Goal: Transaction & Acquisition: Purchase product/service

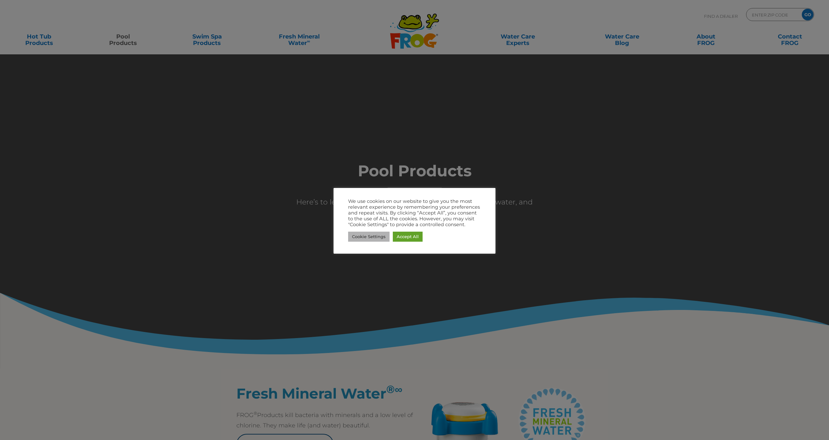
click at [374, 238] on link "Cookie Settings" at bounding box center [368, 237] width 41 height 10
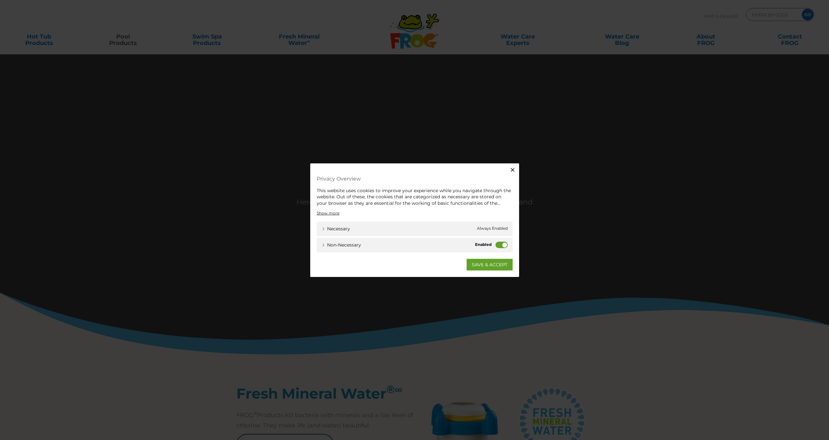
click at [513, 170] on icon "button" at bounding box center [512, 169] width 6 height 6
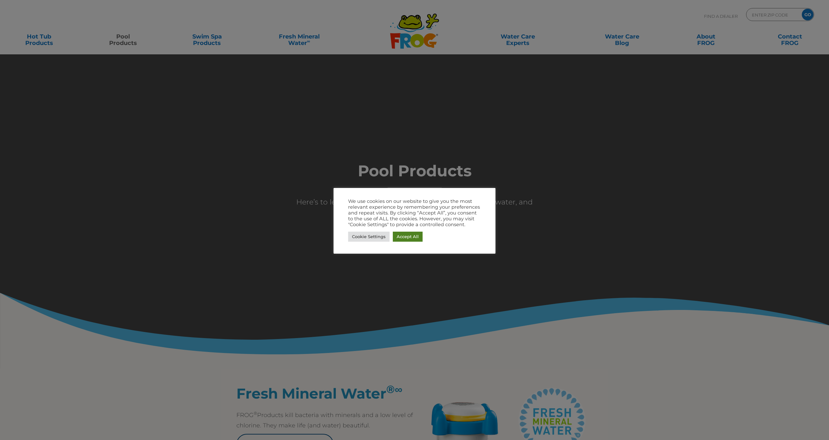
click at [405, 237] on link "Accept All" at bounding box center [408, 237] width 30 height 10
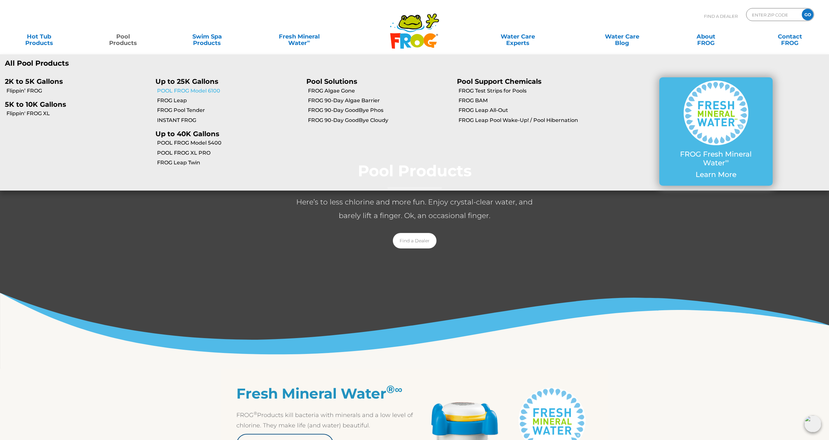
click at [201, 91] on link "POOL FROG Model 6100" at bounding box center [229, 90] width 144 height 7
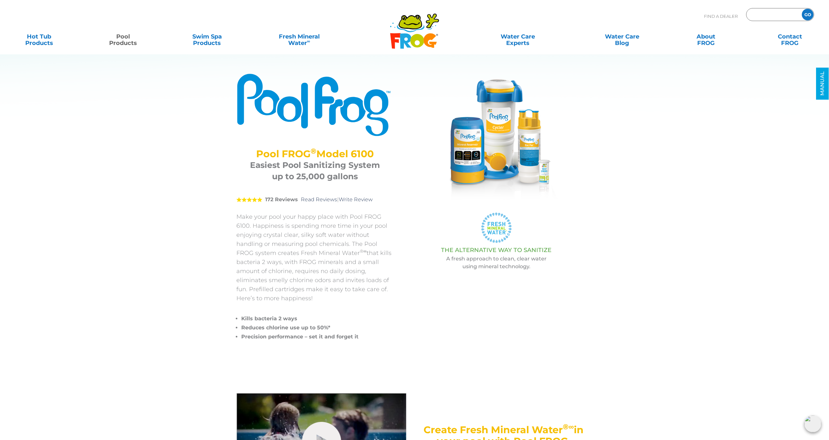
click at [768, 14] on input "Zip Code Form" at bounding box center [773, 14] width 44 height 9
type input "72719"
click at [807, 15] on input "GO" at bounding box center [807, 15] width 12 height 12
